Goal: Task Accomplishment & Management: Use online tool/utility

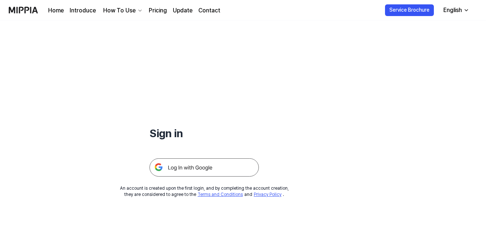
click at [196, 168] on img at bounding box center [203, 167] width 109 height 18
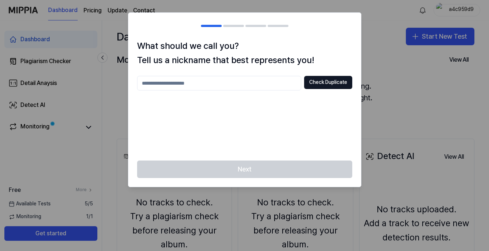
click at [215, 85] on input "text" at bounding box center [219, 83] width 164 height 15
click at [322, 85] on button "Check Duplicate" at bounding box center [328, 82] width 48 height 13
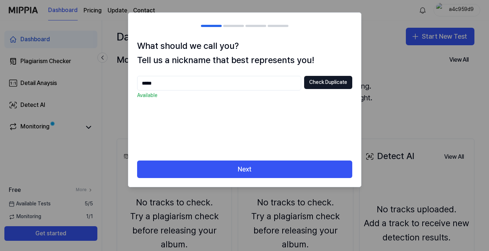
click at [193, 80] on input "*****" at bounding box center [219, 83] width 164 height 15
click at [185, 82] on input "*****" at bounding box center [219, 83] width 164 height 15
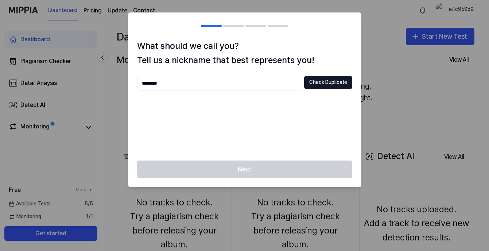
type input "********"
click at [326, 79] on button "Check Duplicate" at bounding box center [328, 82] width 48 height 13
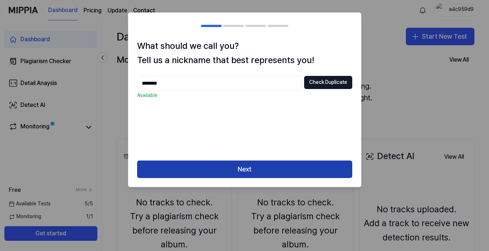
click at [240, 173] on button "Next" at bounding box center [244, 169] width 215 height 18
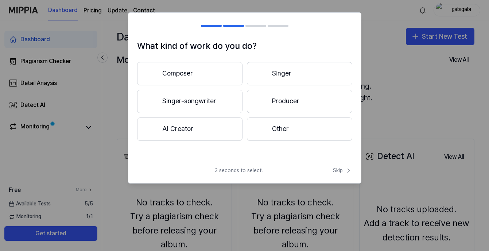
click at [285, 105] on button "Producer" at bounding box center [299, 101] width 105 height 23
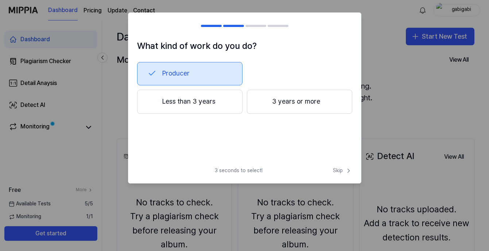
click at [280, 98] on button "3 years or more" at bounding box center [299, 102] width 105 height 24
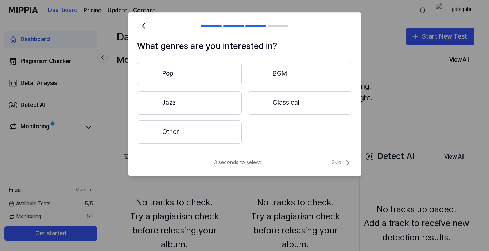
click at [287, 101] on button "Classical" at bounding box center [300, 102] width 105 height 23
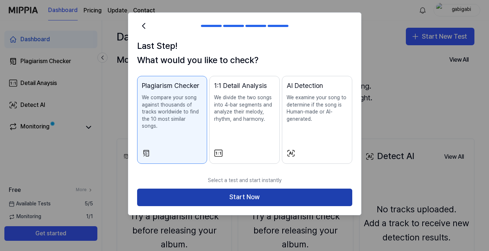
click at [238, 190] on button "Start Now" at bounding box center [244, 197] width 215 height 18
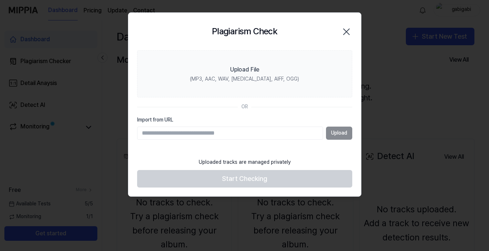
click at [205, 133] on input "Import from URL" at bounding box center [230, 133] width 186 height 13
click at [226, 133] on input "Import from URL" at bounding box center [230, 133] width 186 height 13
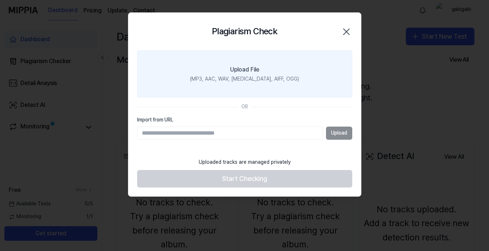
click at [242, 73] on div "Upload File" at bounding box center [244, 69] width 29 height 9
click at [0, 0] on input "Upload File (MP3, AAC, WAV, [MEDICAL_DATA], AIFF, OGG)" at bounding box center [0, 0] width 0 height 0
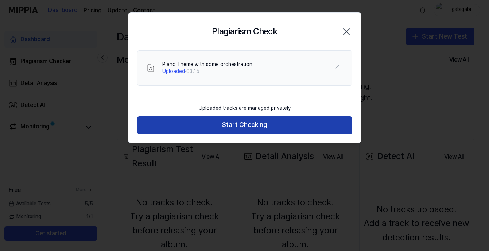
click at [253, 121] on button "Start Checking" at bounding box center [244, 125] width 215 height 18
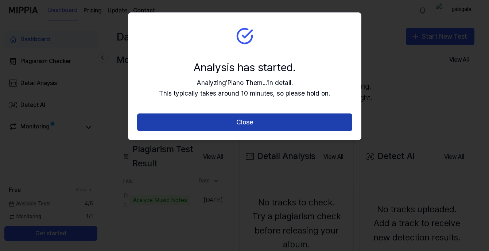
click at [246, 121] on button "Close" at bounding box center [244, 122] width 215 height 18
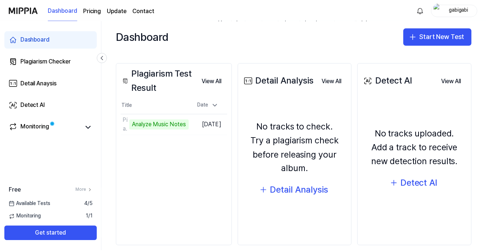
scroll to position [77, 0]
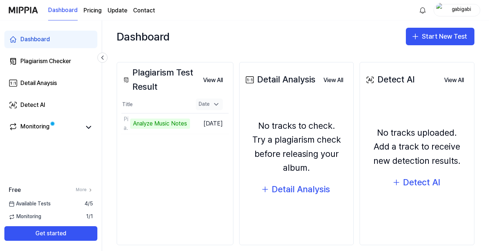
click at [220, 103] on icon at bounding box center [216, 104] width 7 height 7
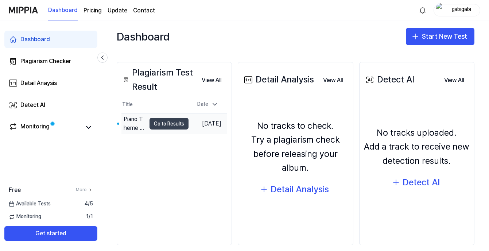
click at [160, 124] on button "Go to Results" at bounding box center [168, 124] width 39 height 12
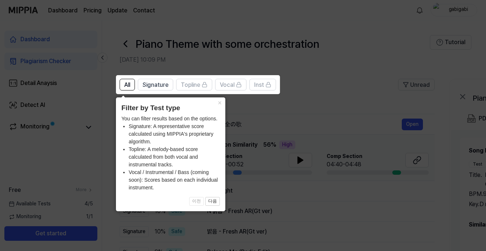
click at [306, 74] on icon at bounding box center [244, 125] width 489 height 251
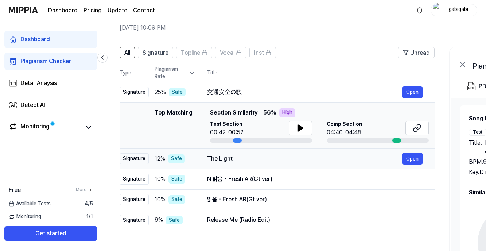
scroll to position [51, 0]
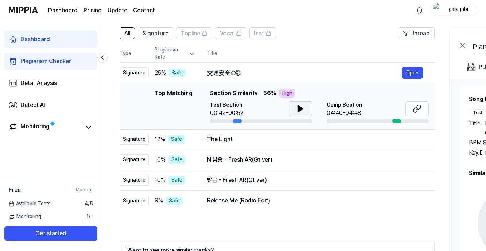
click at [301, 109] on icon at bounding box center [300, 108] width 5 height 7
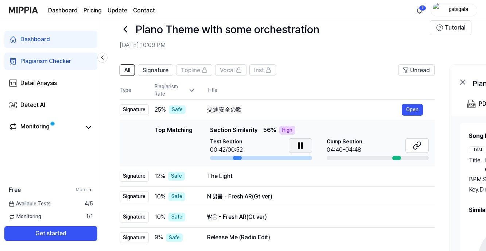
scroll to position [16, 0]
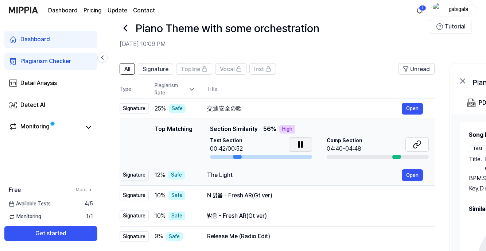
click at [216, 175] on div "The Light" at bounding box center [304, 175] width 195 height 9
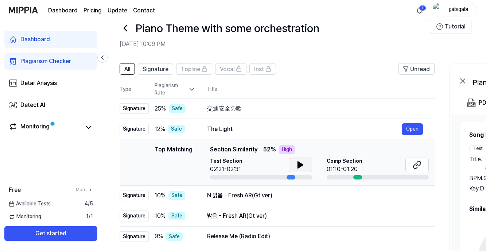
click at [300, 163] on icon at bounding box center [300, 165] width 5 height 7
click at [301, 162] on icon at bounding box center [301, 165] width 1 height 6
click at [252, 150] on span "Section Similarity" at bounding box center [233, 149] width 47 height 9
click at [243, 191] on div "N 밝음 - Fresh AR(Gt ver)" at bounding box center [304, 195] width 195 height 9
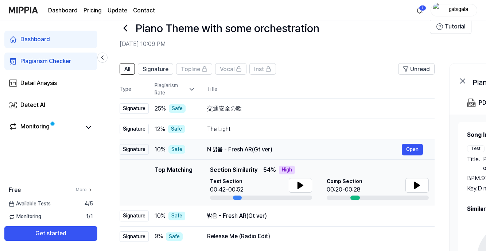
click at [255, 152] on div "N 밝음 - Fresh AR(Gt ver)" at bounding box center [304, 149] width 195 height 9
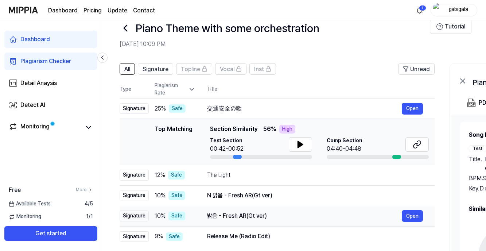
click at [243, 214] on div "밝음 - Fresh AR(Gt ver)" at bounding box center [304, 215] width 195 height 9
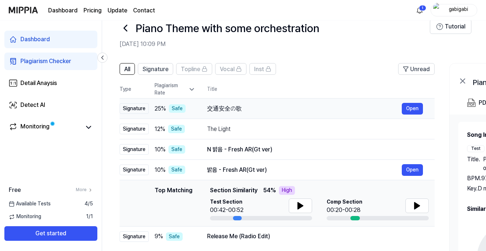
click at [237, 112] on div "交通安全の歌" at bounding box center [304, 108] width 195 height 9
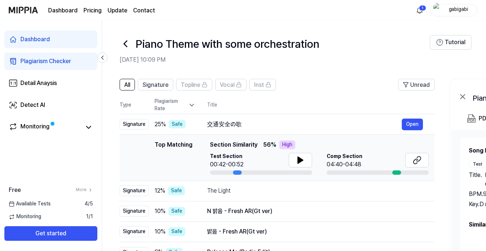
scroll to position [0, 0]
click at [418, 11] on html "Dashboard Pricing Update Contact 1 gabigabi Dashboard Plagiarism Checker Detail…" at bounding box center [243, 125] width 486 height 251
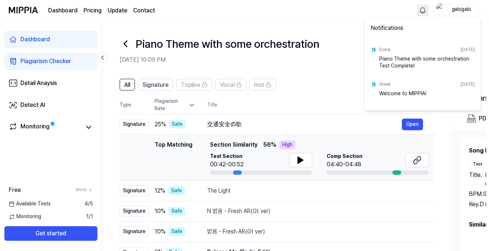
click at [332, 70] on html "Dashboard Pricing Update Contact gabigabi Dashboard Plagiarism Checker Detail A…" at bounding box center [244, 125] width 489 height 251
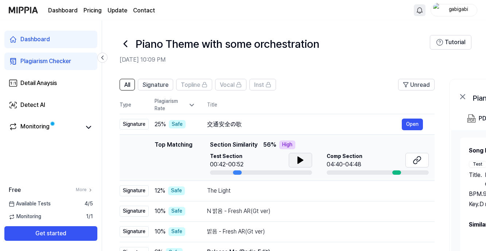
click at [303, 163] on icon at bounding box center [300, 160] width 9 height 9
click at [255, 156] on div "Test Section 00:42/00:52" at bounding box center [261, 161] width 102 height 16
drag, startPoint x: 237, startPoint y: 173, endPoint x: 246, endPoint y: 173, distance: 9.8
click at [246, 173] on div at bounding box center [261, 172] width 102 height 4
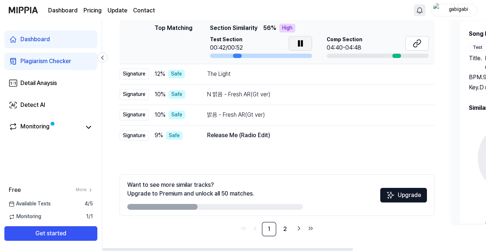
scroll to position [117, 0]
